Goal: Information Seeking & Learning: Learn about a topic

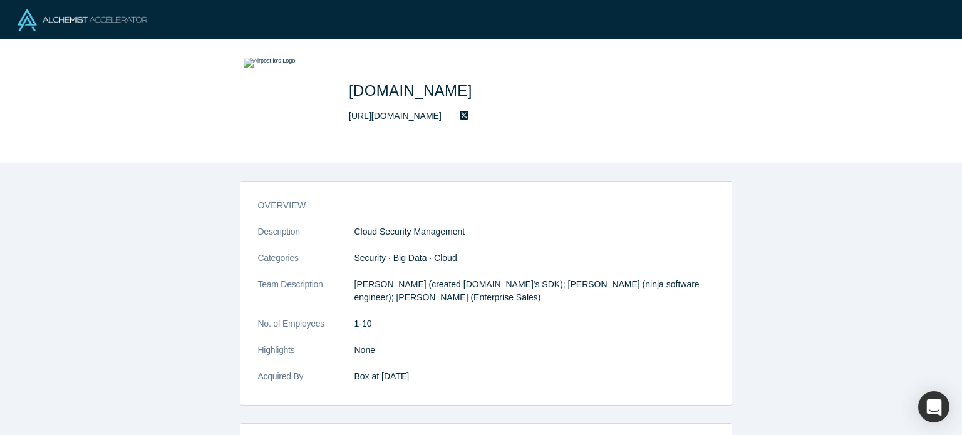
click at [399, 115] on link "http://www.airpost.io" at bounding box center [395, 116] width 93 height 13
drag, startPoint x: 349, startPoint y: 96, endPoint x: 397, endPoint y: 90, distance: 48.7
click at [397, 90] on span "Airpost.io" at bounding box center [413, 90] width 128 height 17
copy span "Airpost"
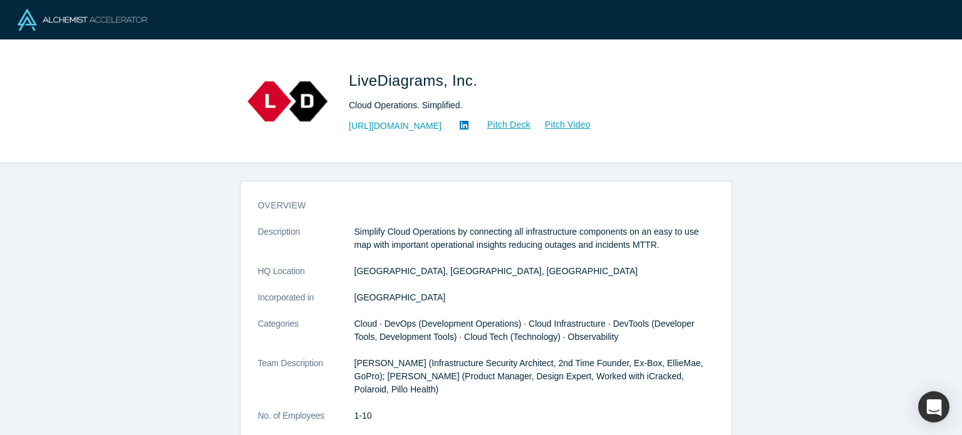
click at [353, 85] on span "LiveDiagrams, Inc." at bounding box center [415, 80] width 133 height 17
drag, startPoint x: 350, startPoint y: 80, endPoint x: 441, endPoint y: 91, distance: 90.9
click at [441, 91] on h1 "LiveDiagrams, Inc." at bounding box center [524, 81] width 351 height 23
copy span "LiveDiagrams"
click at [441, 123] on link "https://livediagrams.com" at bounding box center [395, 126] width 93 height 13
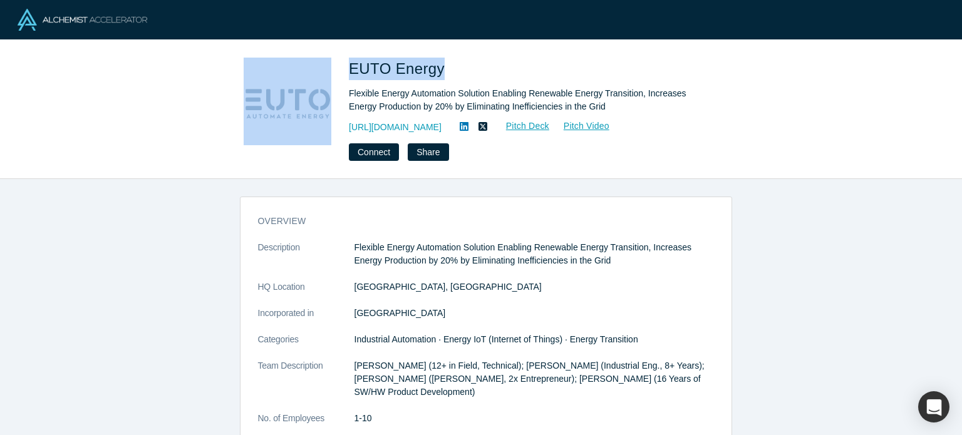
drag, startPoint x: 337, startPoint y: 66, endPoint x: 438, endPoint y: 65, distance: 100.9
click at [438, 65] on div "EUTO Energy Flexible Energy Automation Solution Enabling Renewable Energy Trans…" at bounding box center [481, 109] width 493 height 103
copy div "EUTO Energy"
click at [420, 125] on link "https://www.eutoenergy.com" at bounding box center [395, 127] width 93 height 13
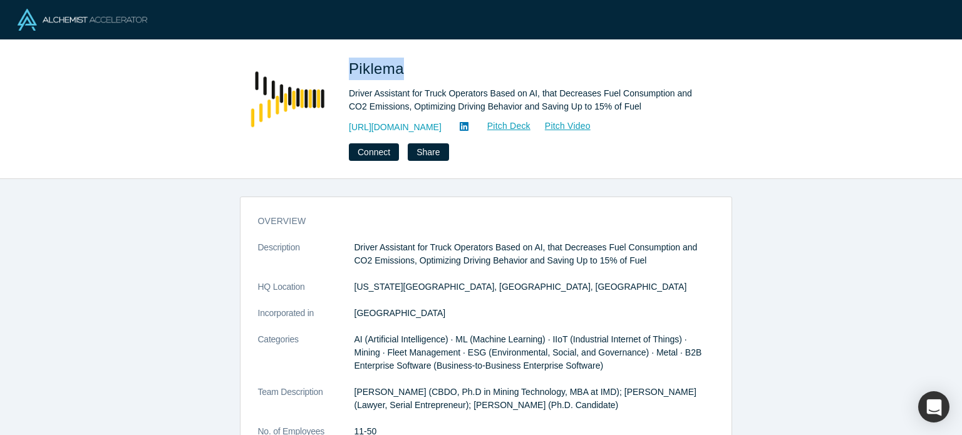
drag, startPoint x: 348, startPoint y: 65, endPoint x: 399, endPoint y: 70, distance: 50.4
click at [399, 70] on span "Piklema" at bounding box center [379, 68] width 60 height 17
copy span "Piklema"
click at [409, 131] on link "https://piklema.com/" at bounding box center [395, 127] width 93 height 13
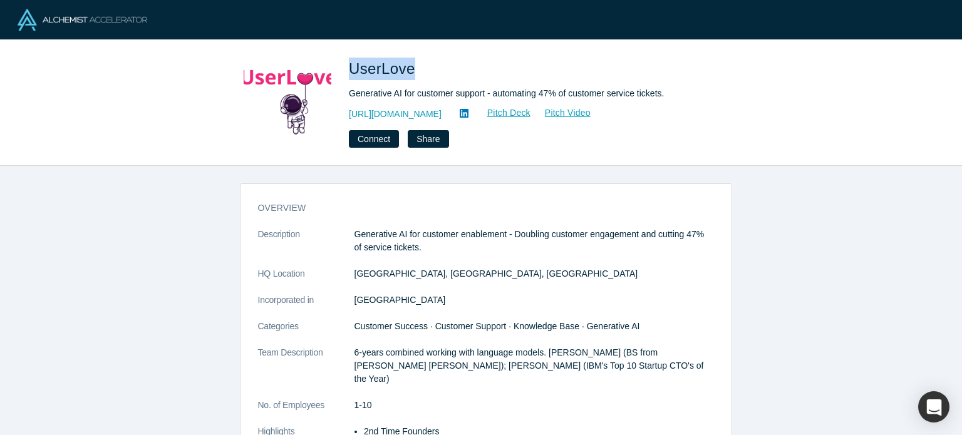
drag, startPoint x: 351, startPoint y: 70, endPoint x: 409, endPoint y: 70, distance: 57.6
click at [409, 70] on span "UserLove" at bounding box center [384, 68] width 71 height 17
copy span "UserLove"
click at [403, 110] on link "https://www.getuserlove.com/" at bounding box center [395, 114] width 93 height 13
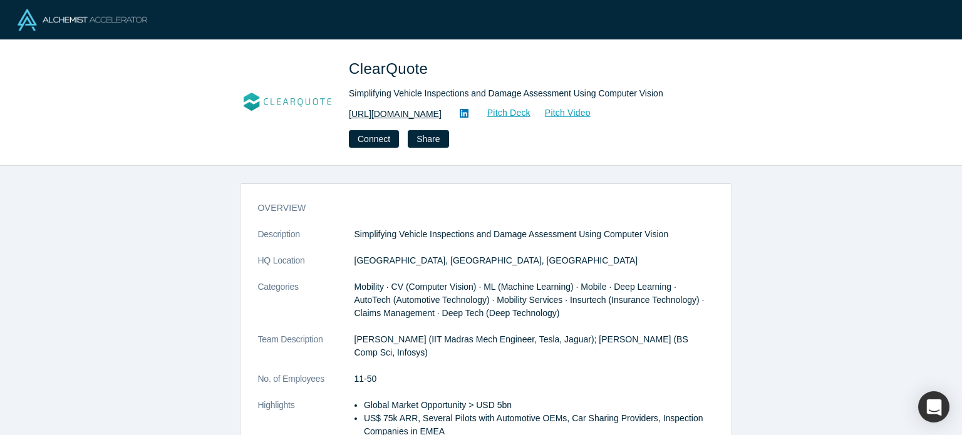
click at [390, 117] on link "[URL][DOMAIN_NAME]" at bounding box center [395, 114] width 93 height 13
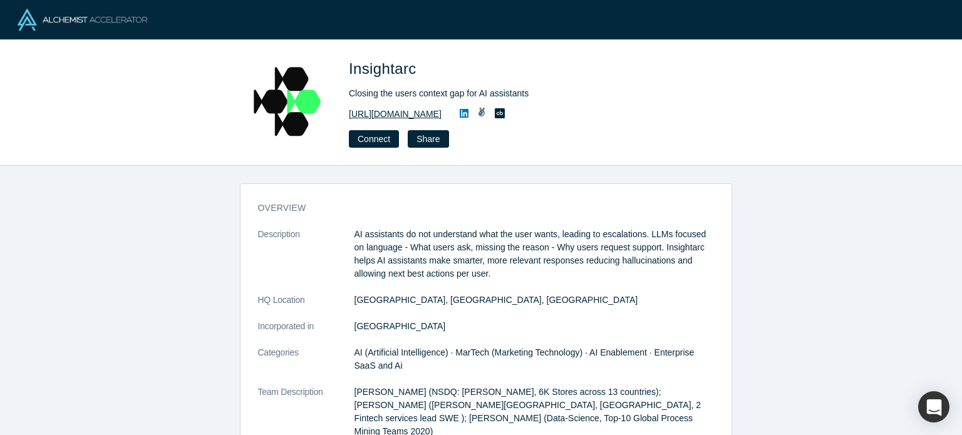
click at [358, 115] on link "[URL][DOMAIN_NAME]" at bounding box center [395, 114] width 93 height 13
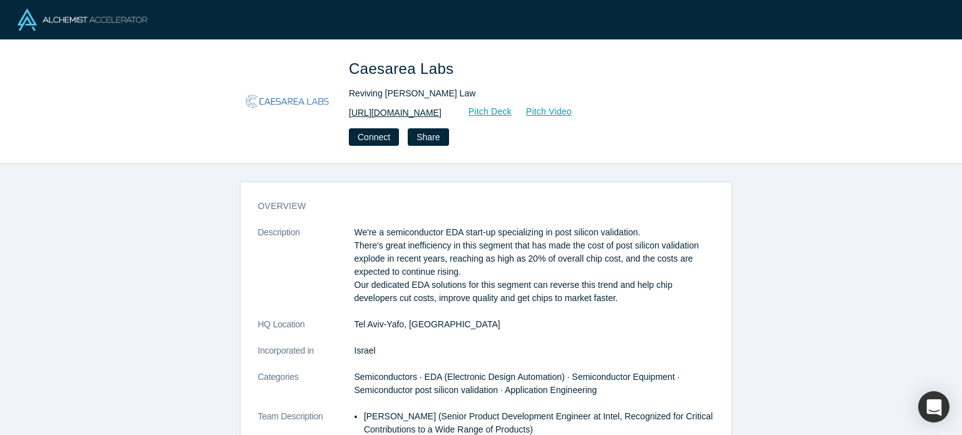
click at [365, 117] on link "[URL][DOMAIN_NAME]" at bounding box center [395, 113] width 93 height 13
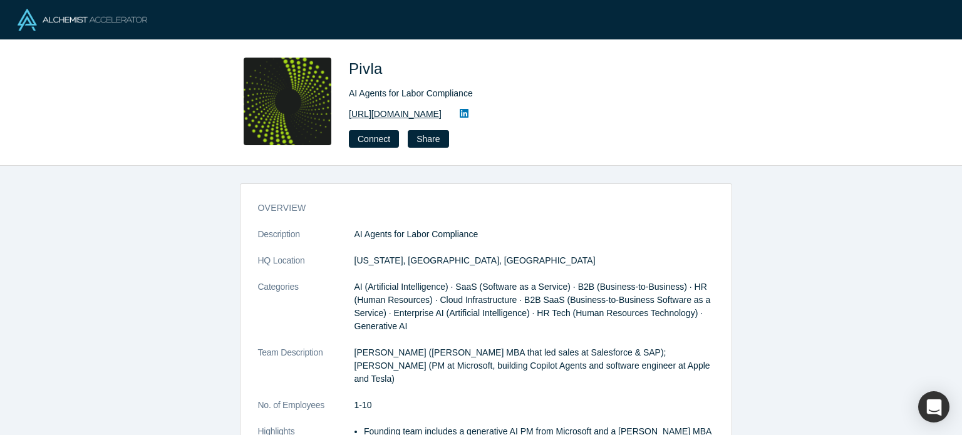
click at [374, 114] on link "[URL][DOMAIN_NAME]" at bounding box center [395, 114] width 93 height 13
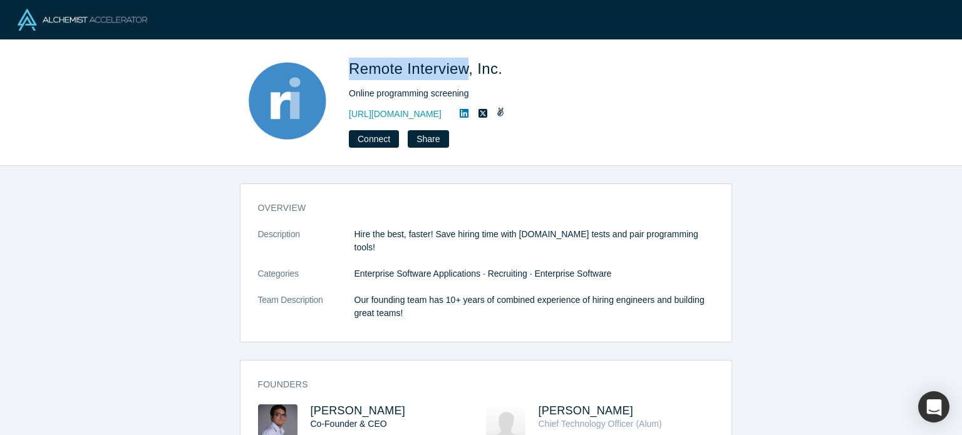
drag, startPoint x: 347, startPoint y: 70, endPoint x: 466, endPoint y: 65, distance: 118.5
click at [466, 65] on div "Remote Interview, Inc. Online programming screening [URL][DOMAIN_NAME] Connect …" at bounding box center [481, 103] width 493 height 90
copy span "Remote Interview"
click at [425, 117] on link "[URL][DOMAIN_NAME]" at bounding box center [395, 114] width 93 height 13
click at [469, 111] on icon at bounding box center [464, 113] width 9 height 9
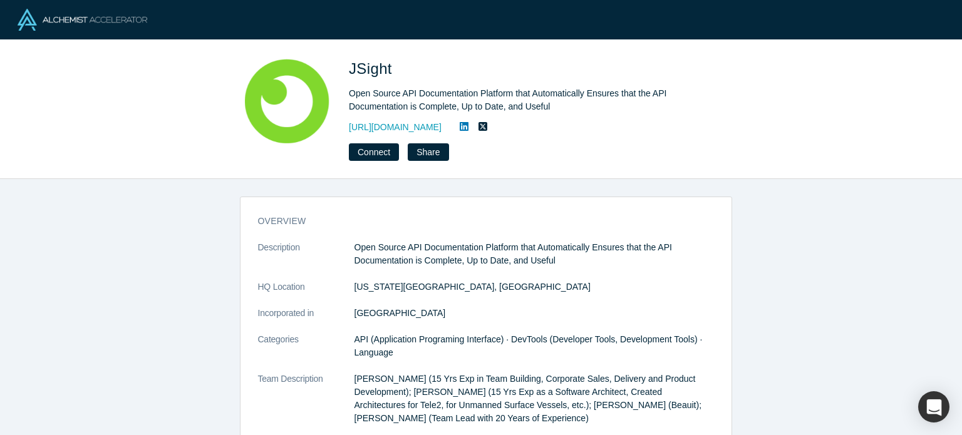
drag, startPoint x: 415, startPoint y: 141, endPoint x: 367, endPoint y: 103, distance: 61.2
drag, startPoint x: 367, startPoint y: 103, endPoint x: 0, endPoint y: -62, distance: 402.7
drag, startPoint x: 0, startPoint y: -62, endPoint x: 388, endPoint y: 68, distance: 409.6
click at [388, 68] on div "JSight Open Source API Documentation Platform that Automatically Ensures that t…" at bounding box center [481, 109] width 493 height 103
copy span "JSight"
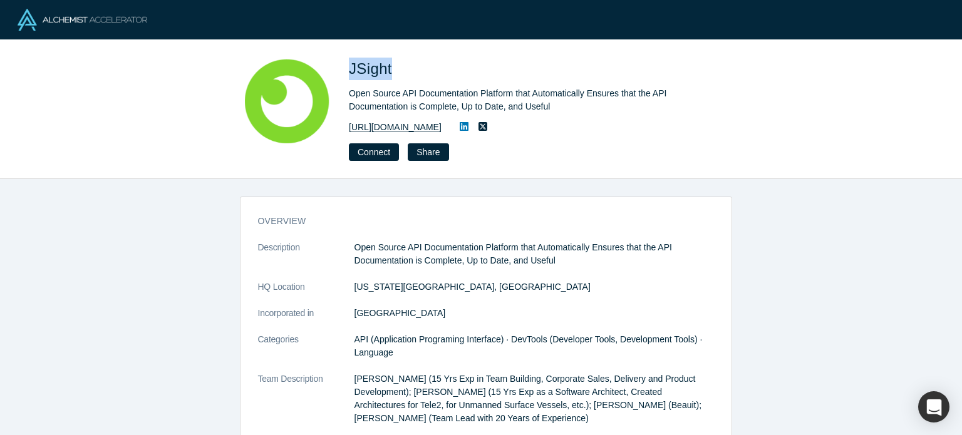
click at [405, 127] on link "https://jsight.io/" at bounding box center [395, 127] width 93 height 13
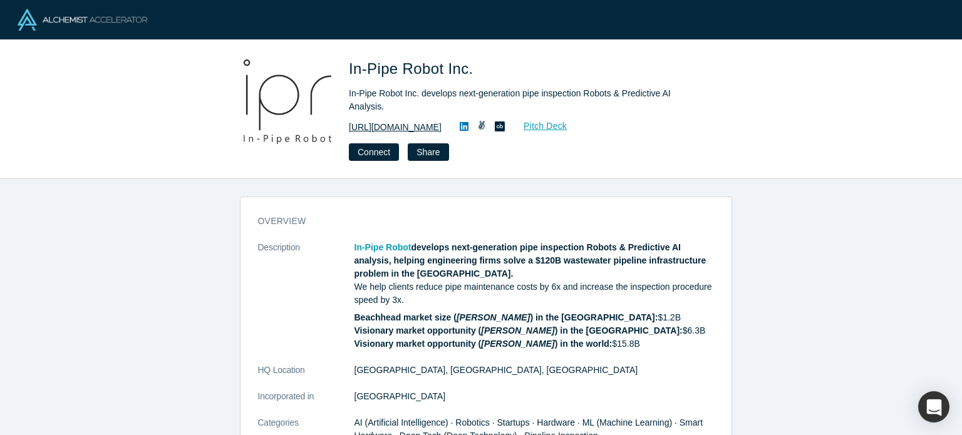
click at [388, 126] on link "https://www.inpiperobot.com/" at bounding box center [395, 127] width 93 height 13
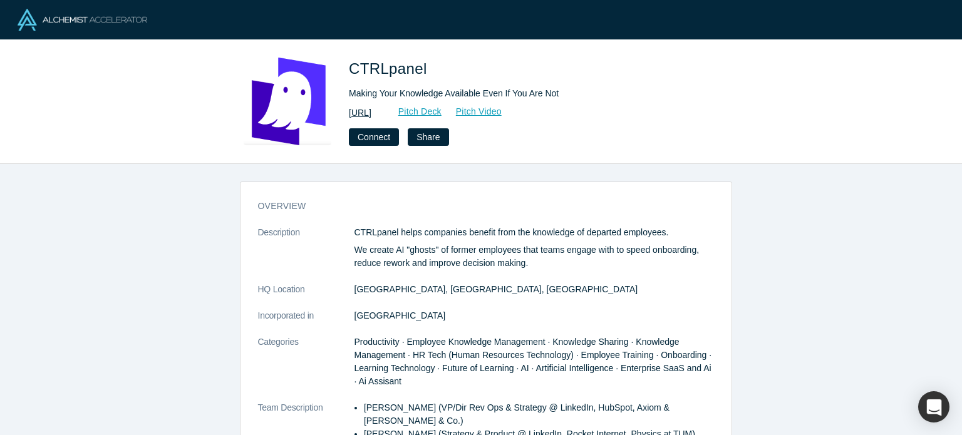
click at [372, 116] on link "[URL]" at bounding box center [360, 113] width 23 height 13
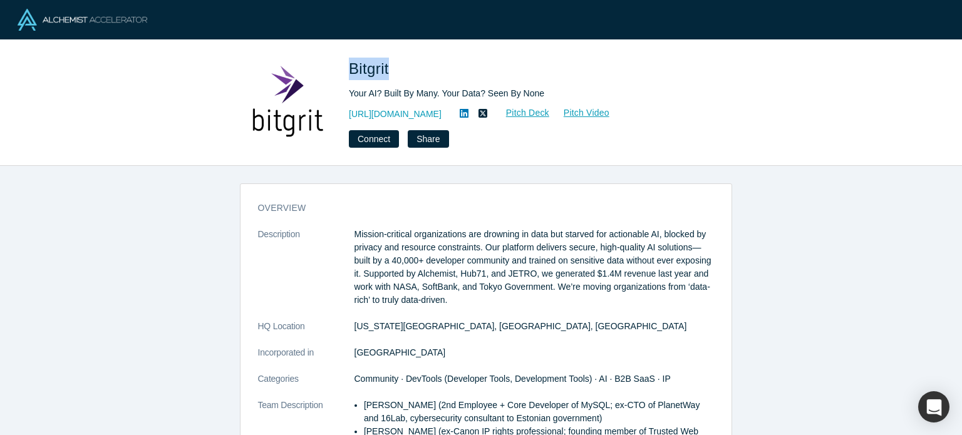
drag, startPoint x: 348, startPoint y: 63, endPoint x: 388, endPoint y: 65, distance: 40.8
click at [388, 65] on div "Bitgrit Your AI? Built By Many. Your Data? Seen By None [URL][DOMAIN_NAME] Pitc…" at bounding box center [481, 103] width 493 height 90
copy span "Bitgrit"
click at [395, 110] on link "https://bitgrit.com/" at bounding box center [395, 114] width 93 height 13
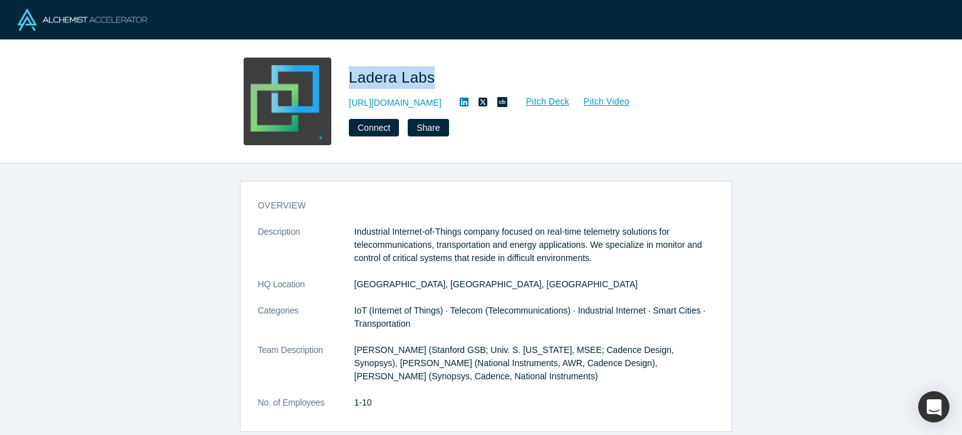
drag, startPoint x: 348, startPoint y: 71, endPoint x: 427, endPoint y: 73, distance: 79.0
click at [427, 73] on div "Ladera Labs [URL][DOMAIN_NAME] Pitch Deck Pitch Video Connect Share" at bounding box center [481, 102] width 493 height 88
copy span "Ladera Labs"
click at [422, 107] on link "[URL][DOMAIN_NAME]" at bounding box center [395, 102] width 93 height 13
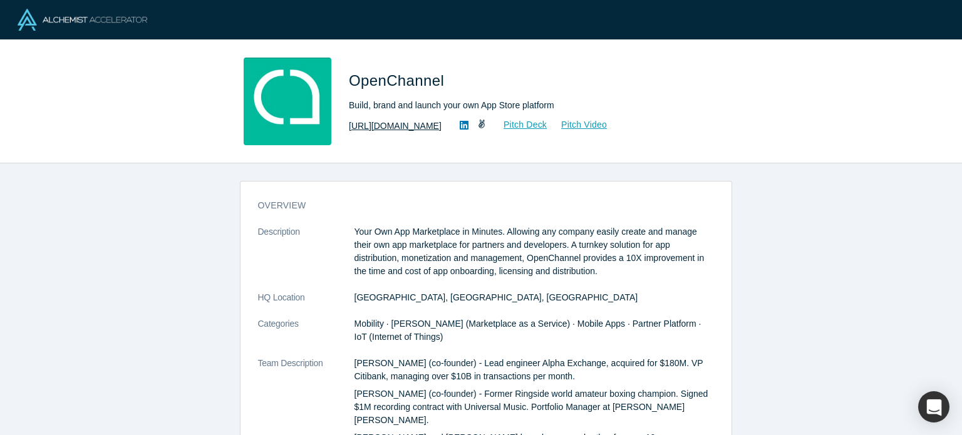
click at [436, 125] on link "[URL][DOMAIN_NAME]" at bounding box center [395, 126] width 93 height 13
click at [417, 128] on link "[URL][DOMAIN_NAME]" at bounding box center [395, 126] width 93 height 13
